Goal: Information Seeking & Learning: Learn about a topic

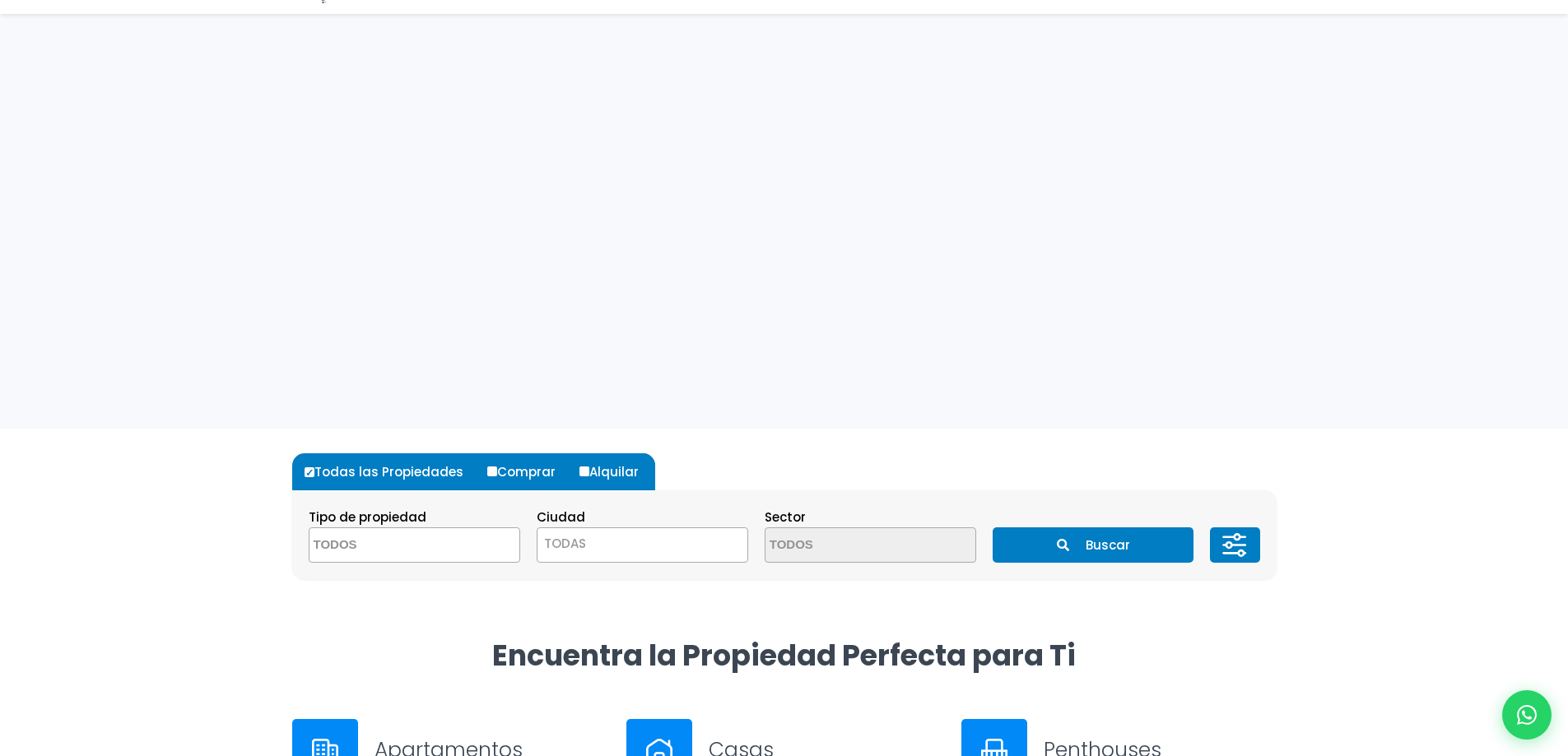
scroll to position [247, 0]
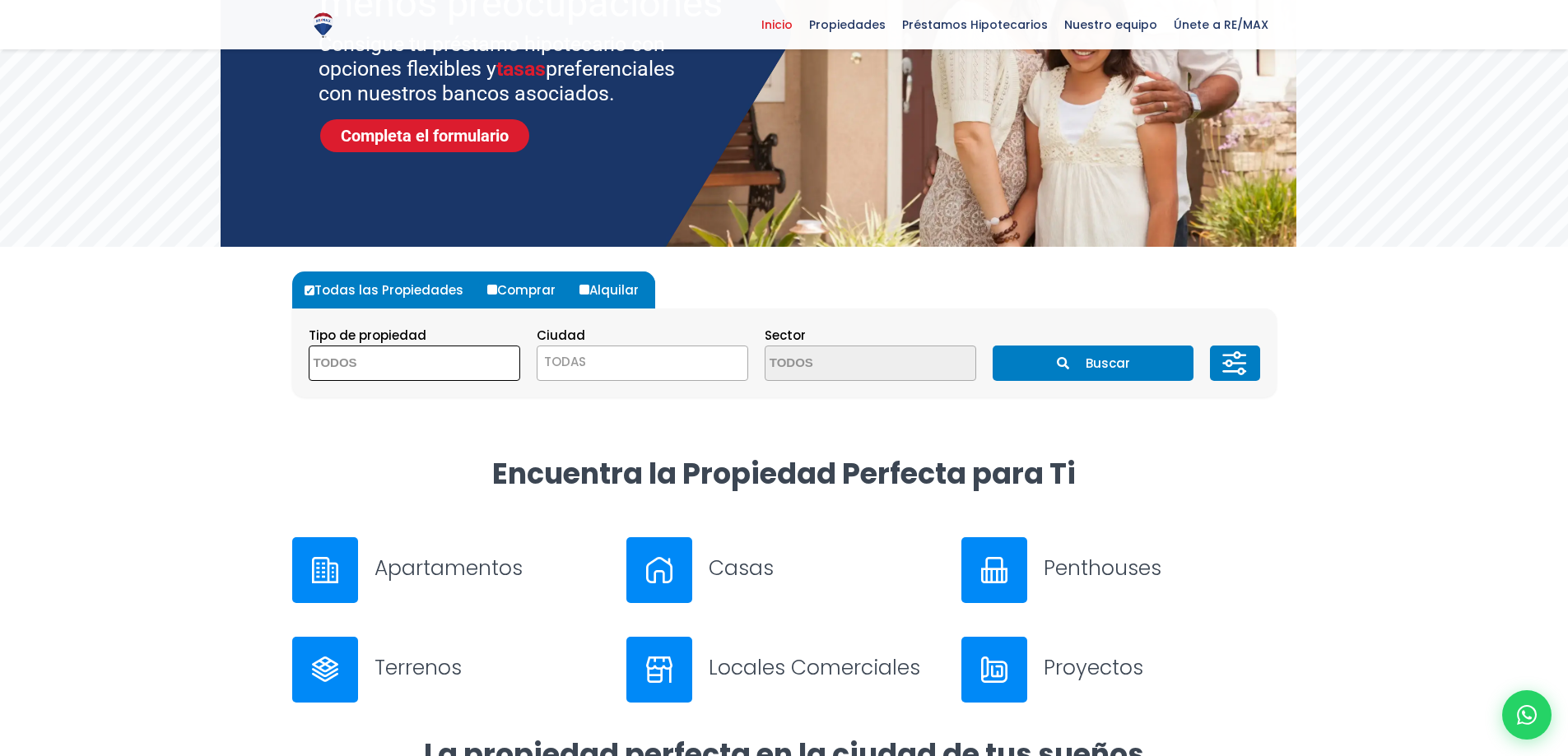
click at [448, 365] on textarea "Search" at bounding box center [389, 364] width 160 height 36
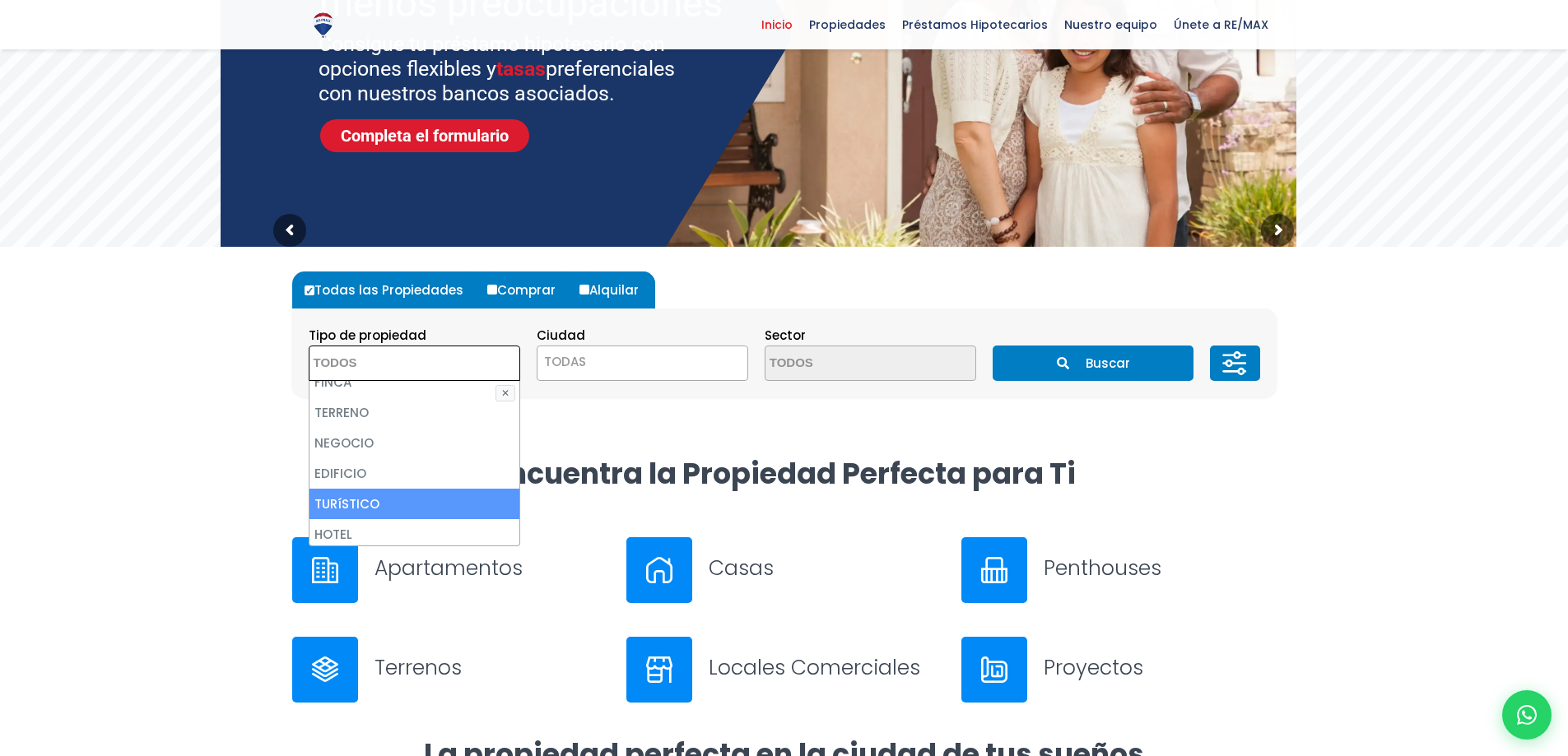
scroll to position [165, 0]
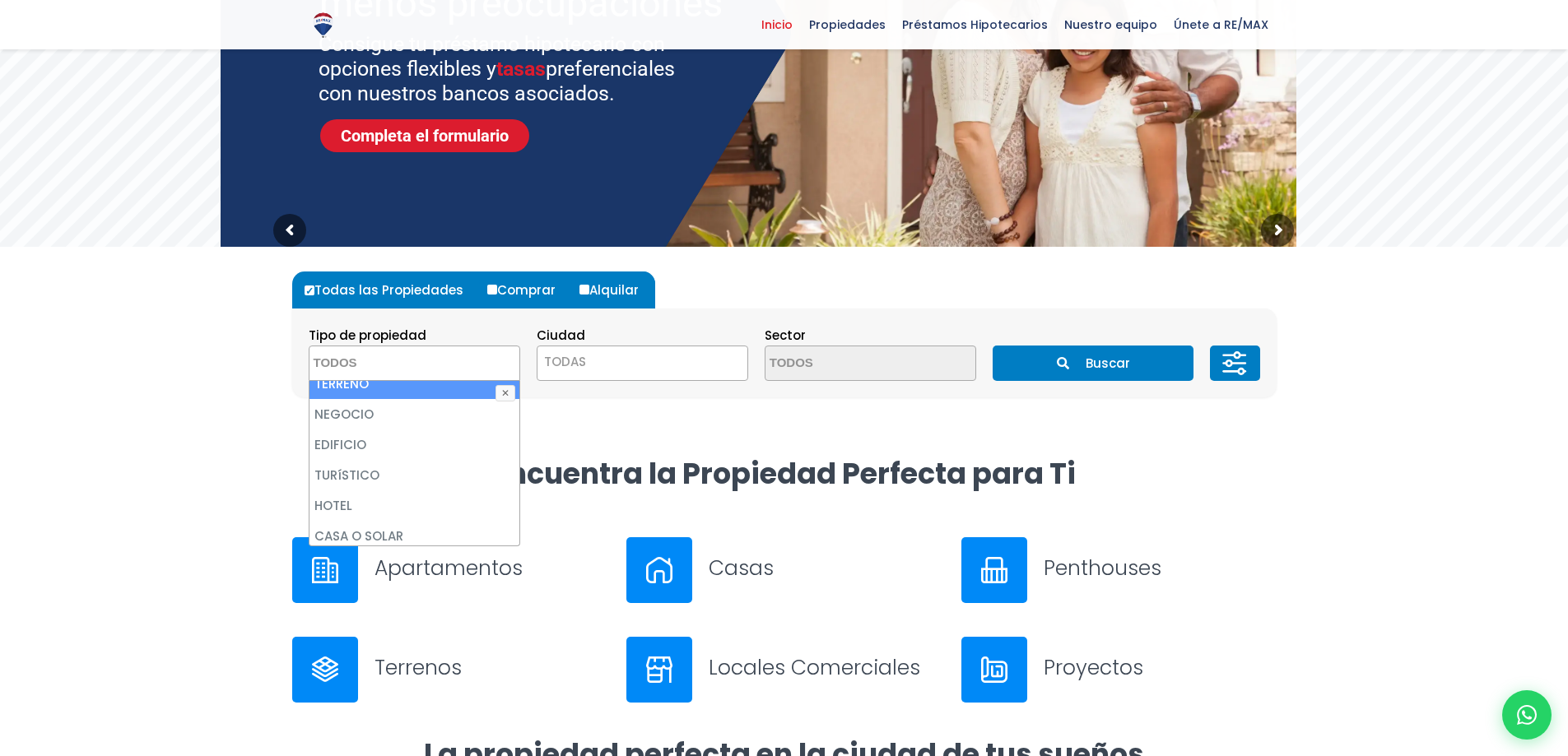
click at [380, 385] on li "TERRENO" at bounding box center [415, 383] width 210 height 30
select select "land"
click at [618, 355] on span "TODAS" at bounding box center [643, 362] width 210 height 23
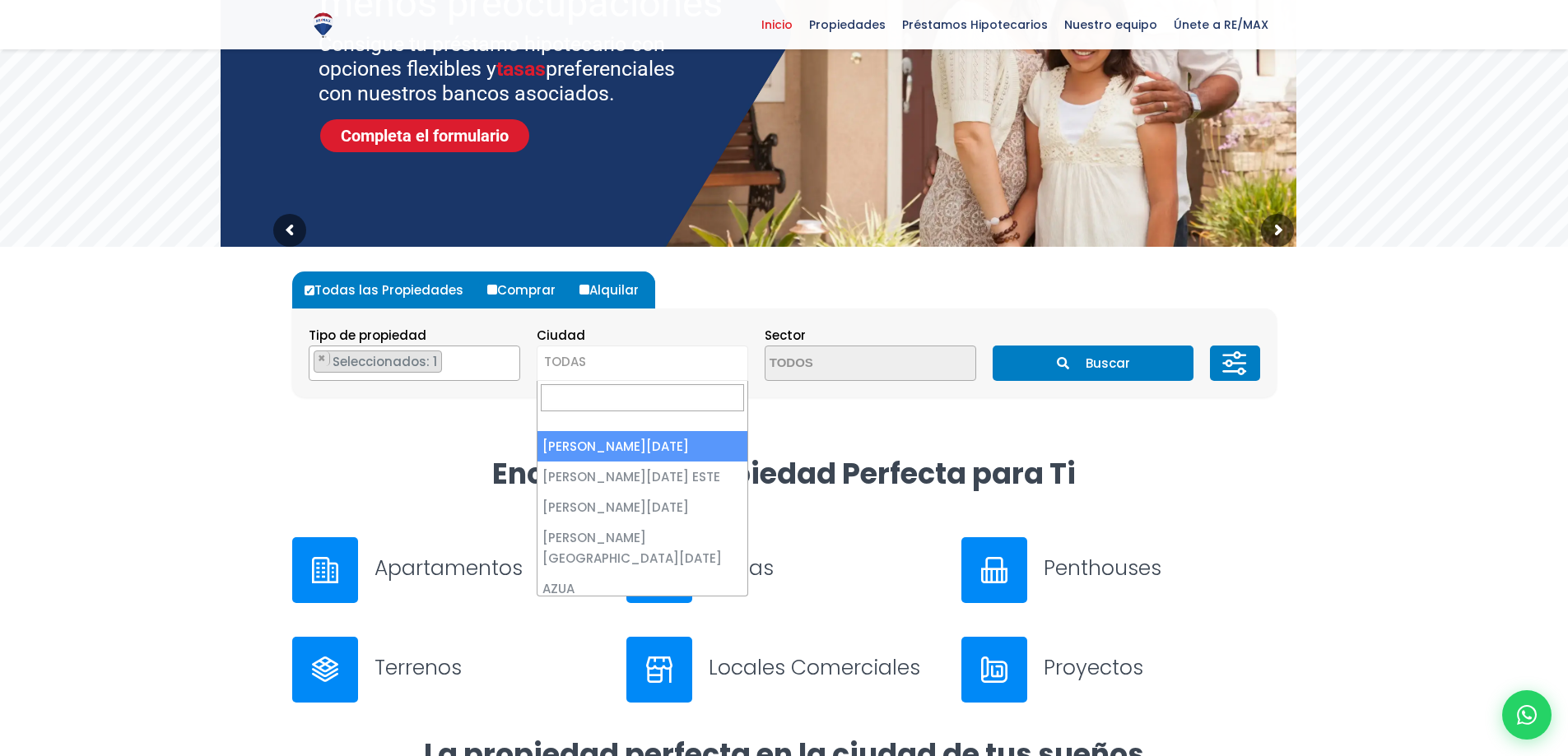
select select "1"
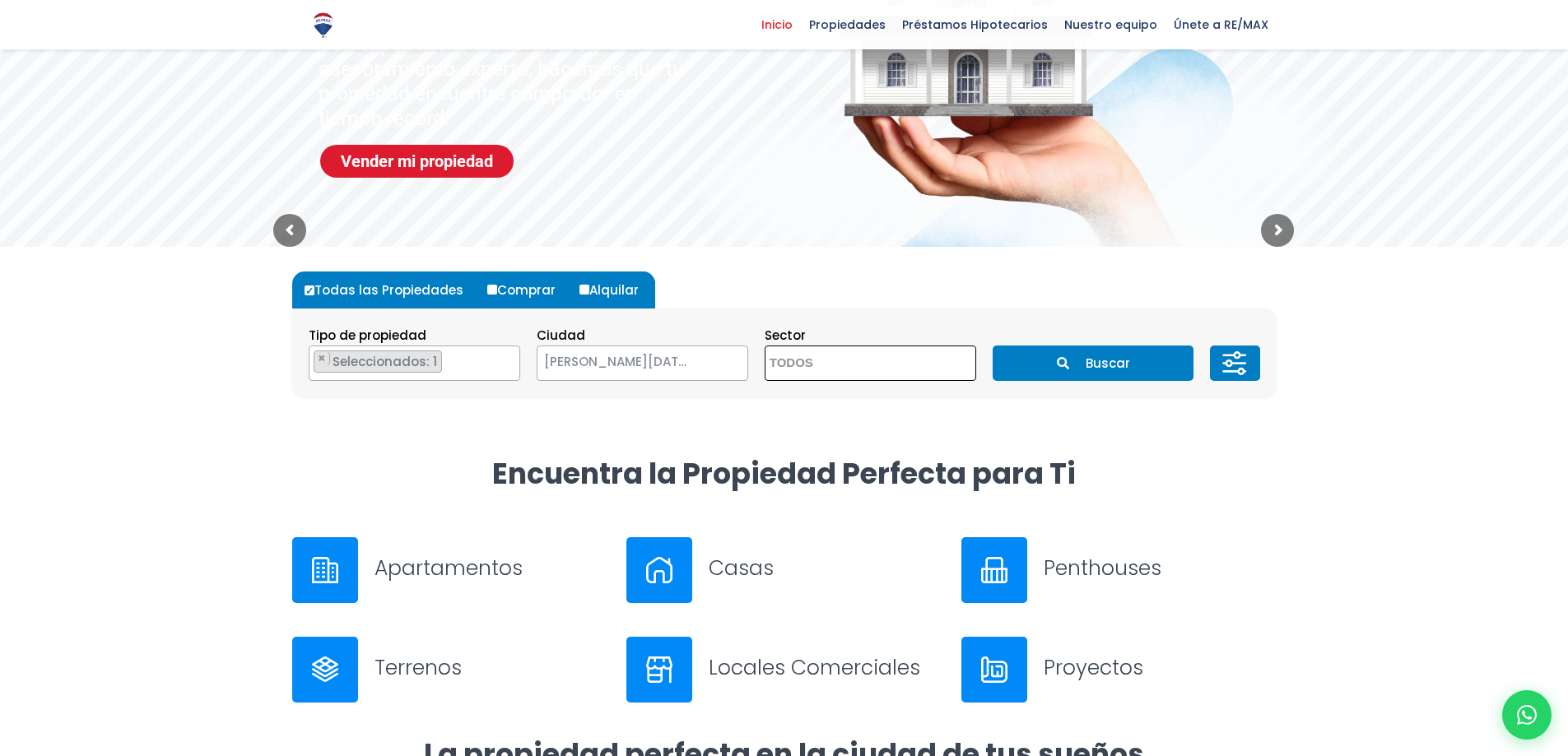
click at [820, 363] on textarea "Search" at bounding box center [846, 364] width 160 height 36
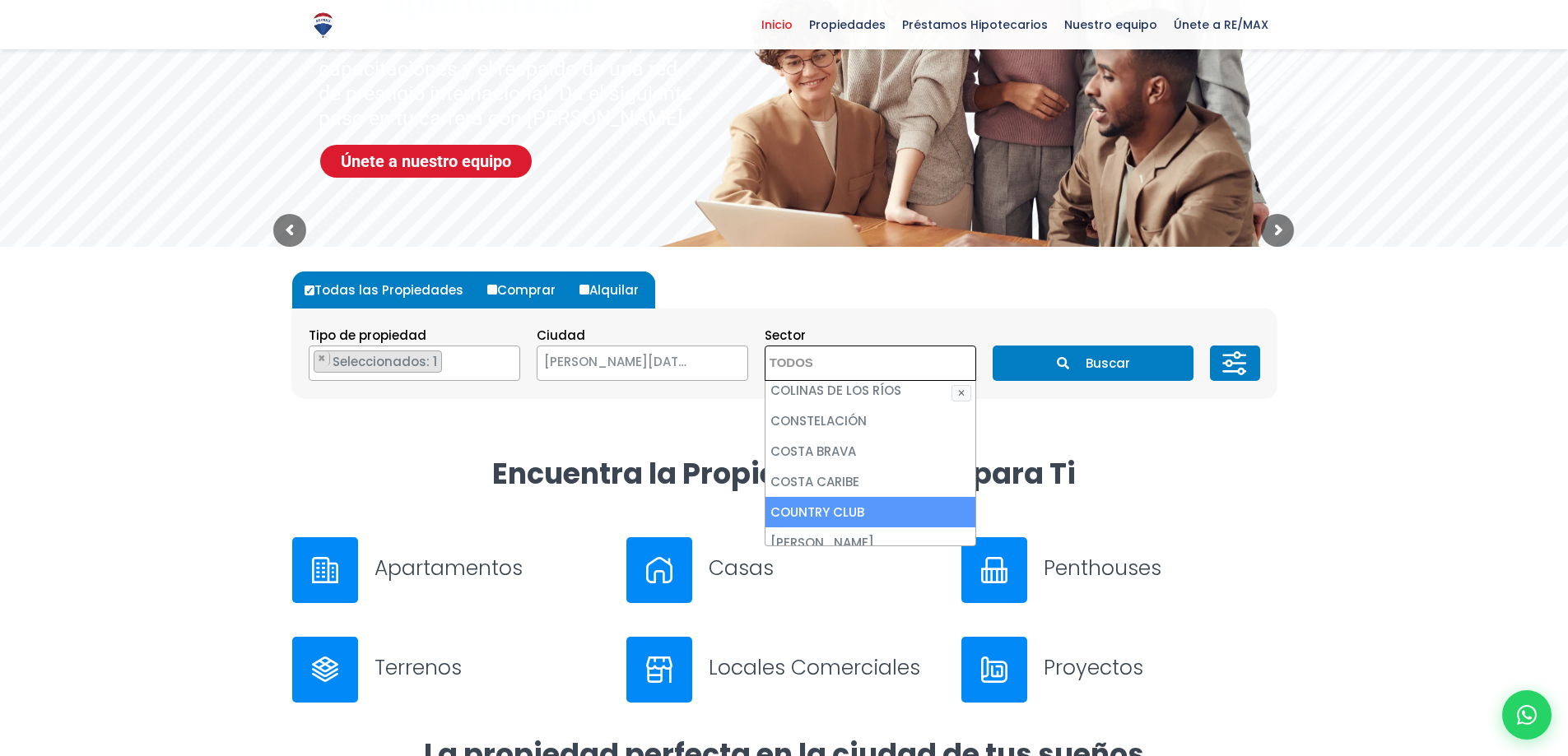
scroll to position [1398, 0]
click at [818, 506] on li "CUESTA HERMOSA I" at bounding box center [871, 521] width 210 height 30
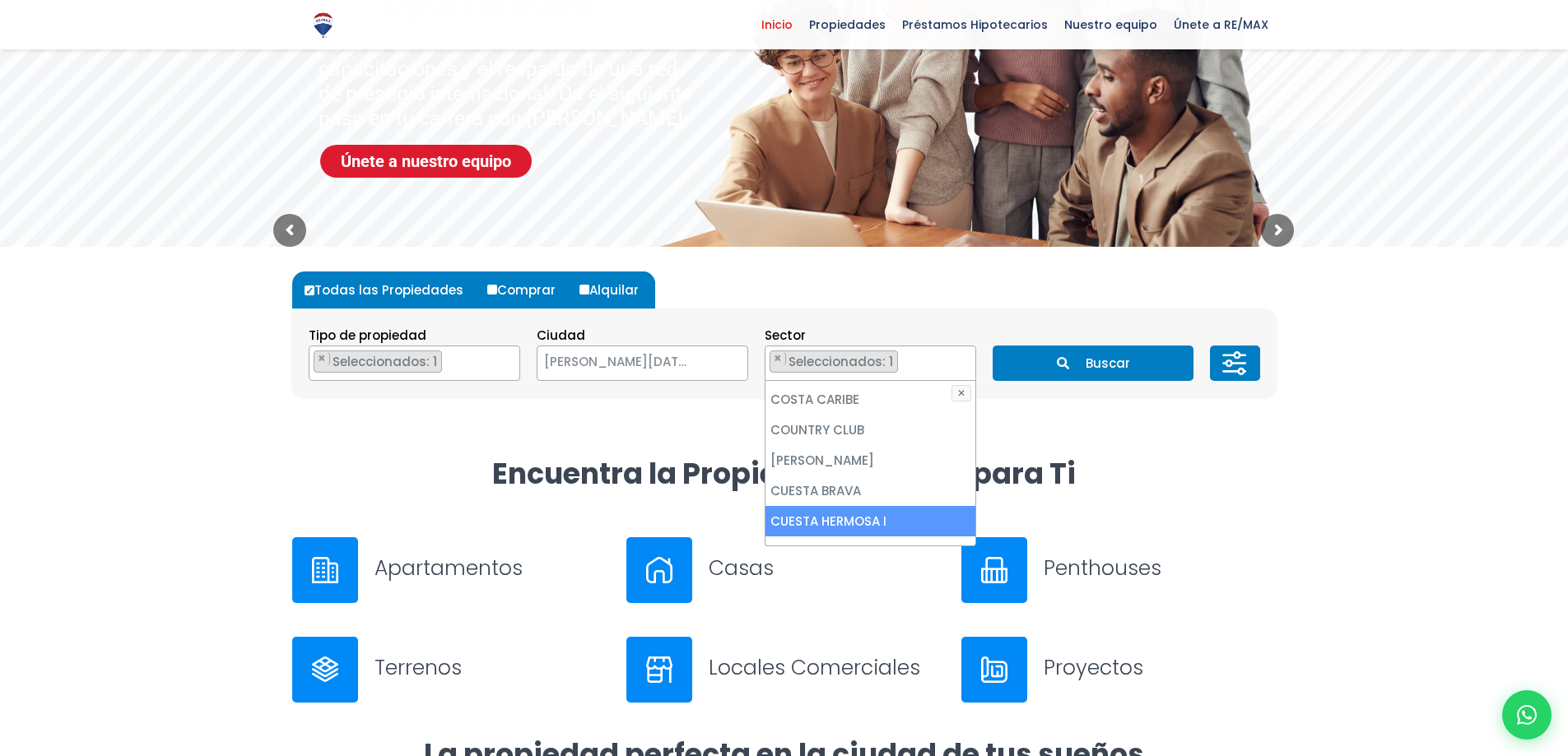
select select "86"
click at [822, 537] on li "CUESTA HERMOSA II" at bounding box center [871, 551] width 210 height 30
click at [829, 567] on li "CUESTA HERMOSA III" at bounding box center [871, 582] width 210 height 30
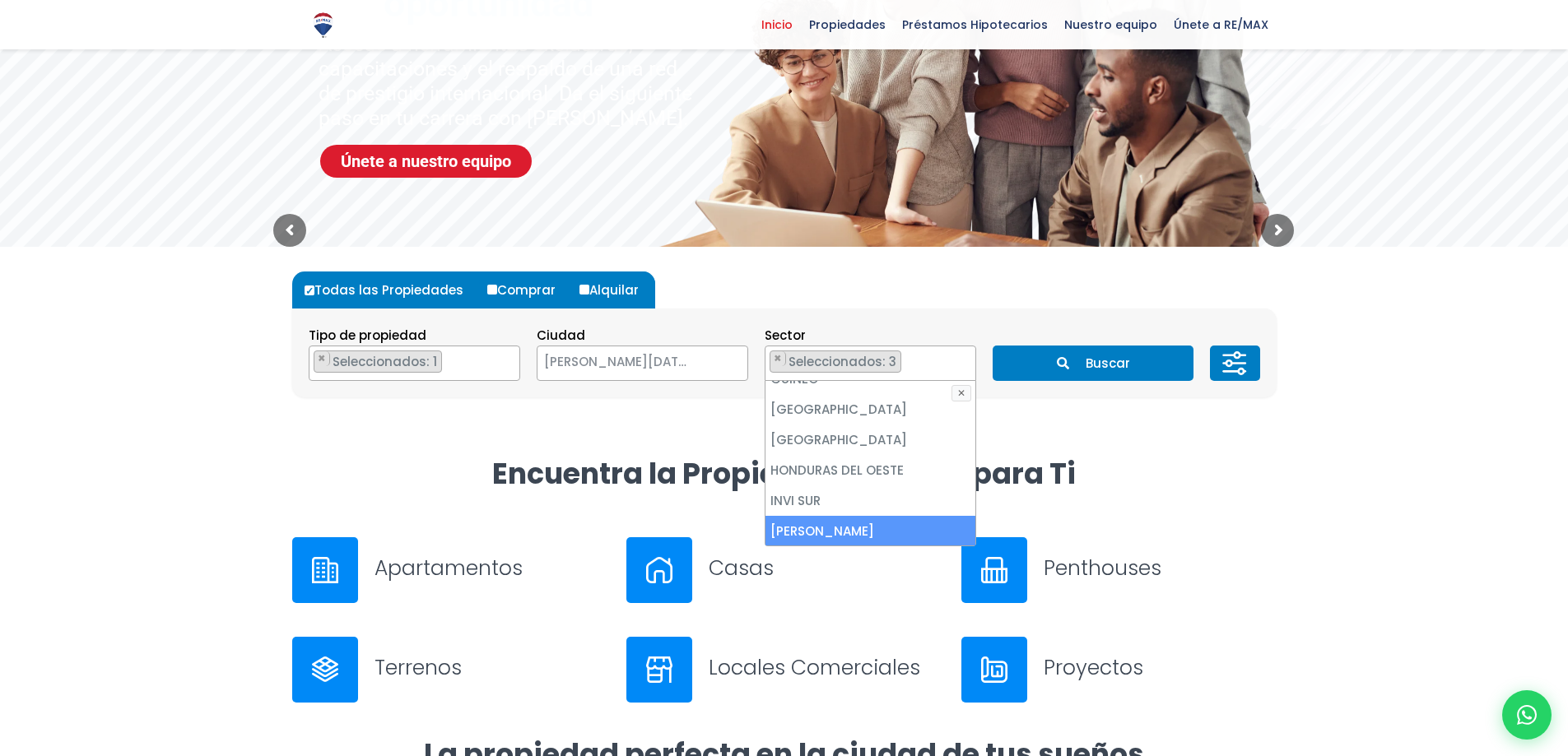
click at [807, 516] on li "[PERSON_NAME]" at bounding box center [871, 531] width 210 height 30
click at [1093, 374] on button "Buscar" at bounding box center [1093, 363] width 201 height 36
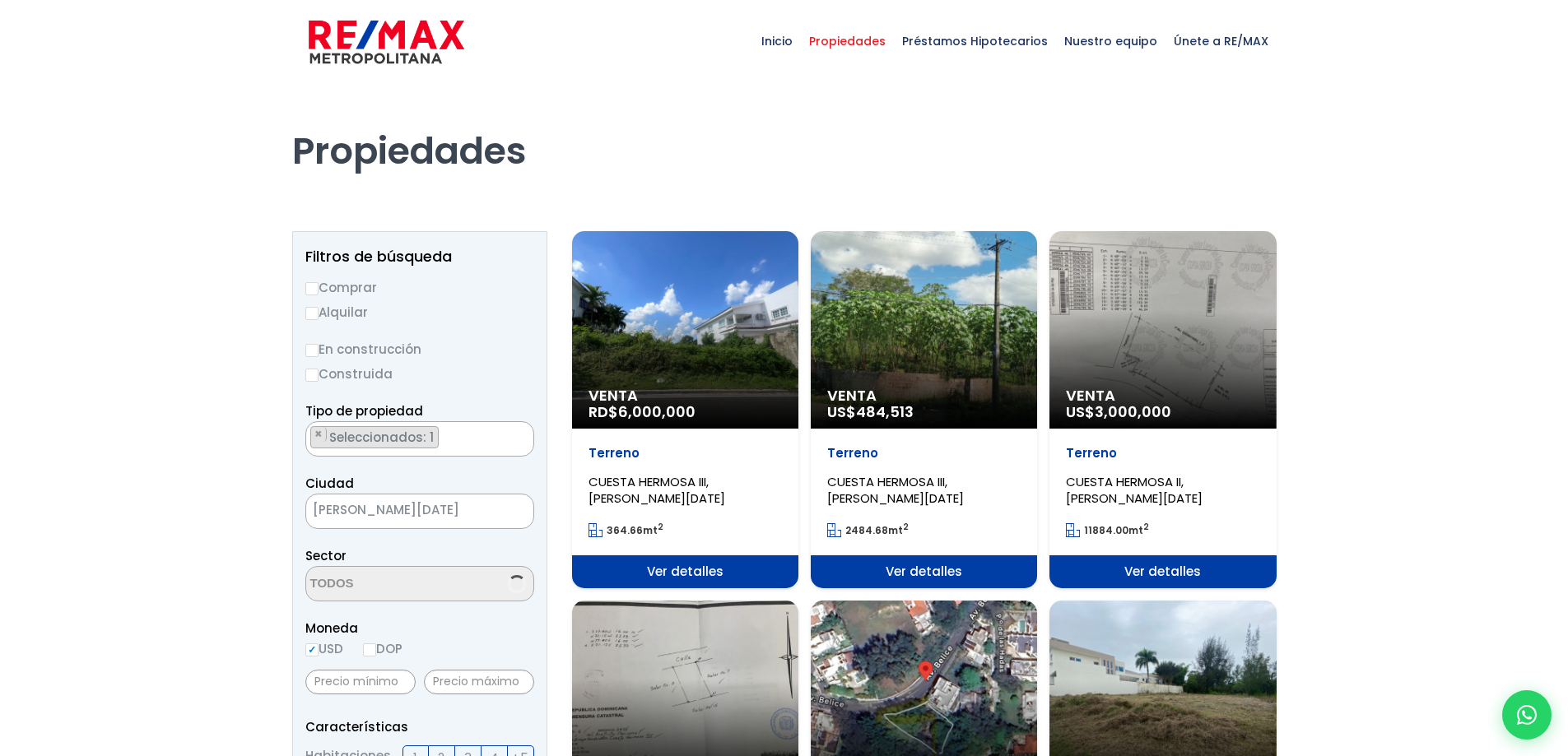
select select "86"
